Goal: Information Seeking & Learning: Learn about a topic

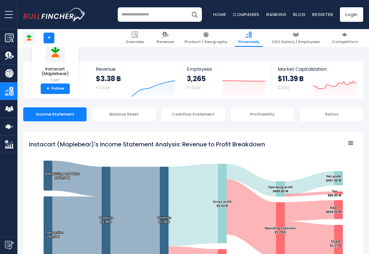
scroll to position [314, 0]
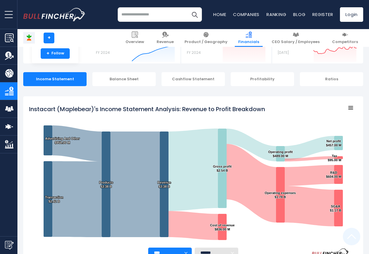
scroll to position [314, 0]
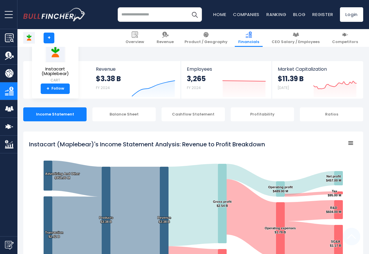
scroll to position [314, 0]
